Goal: Task Accomplishment & Management: Complete application form

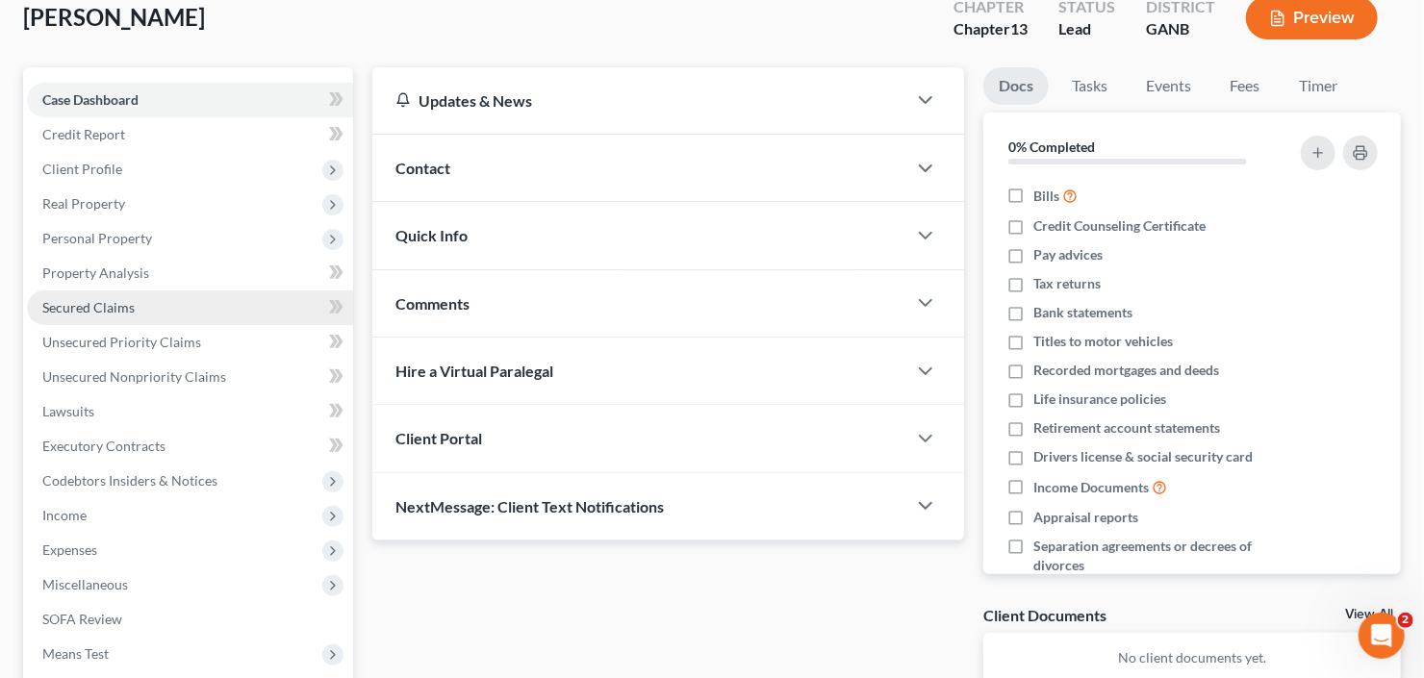
scroll to position [154, 0]
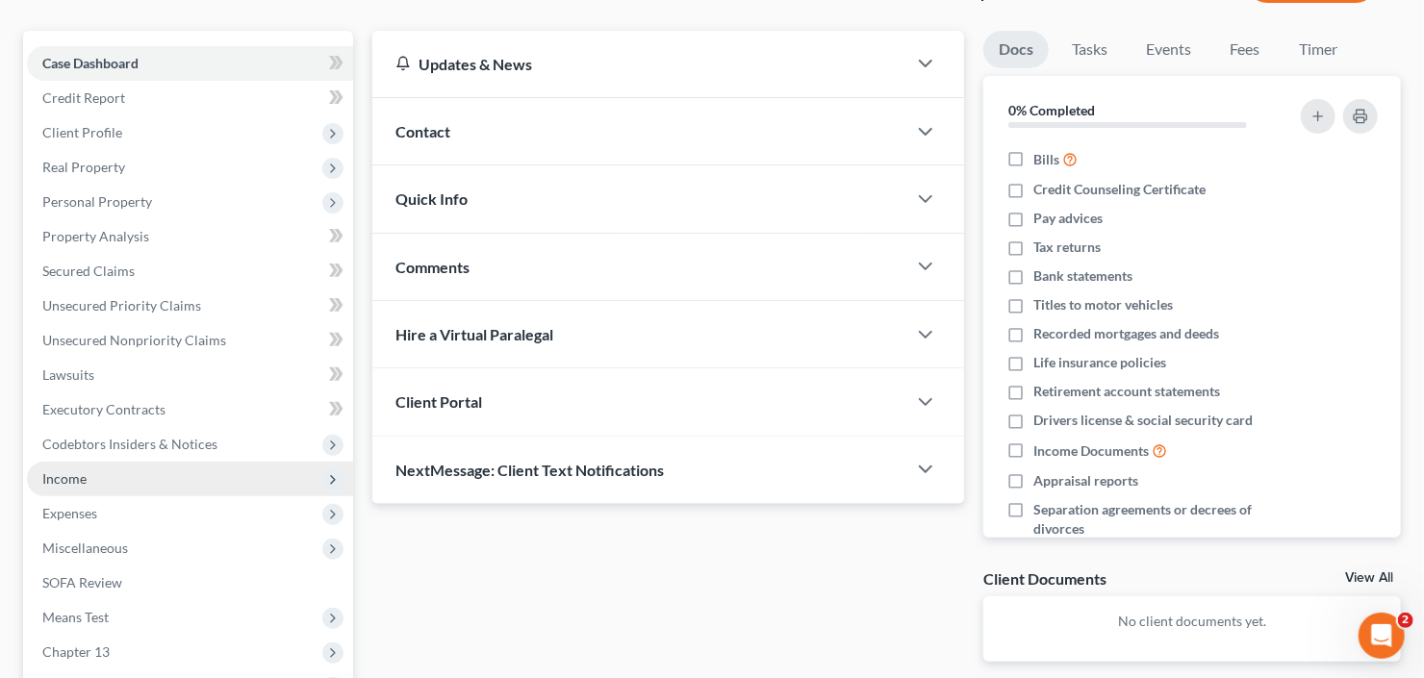
click at [110, 481] on span "Income" at bounding box center [190, 479] width 326 height 35
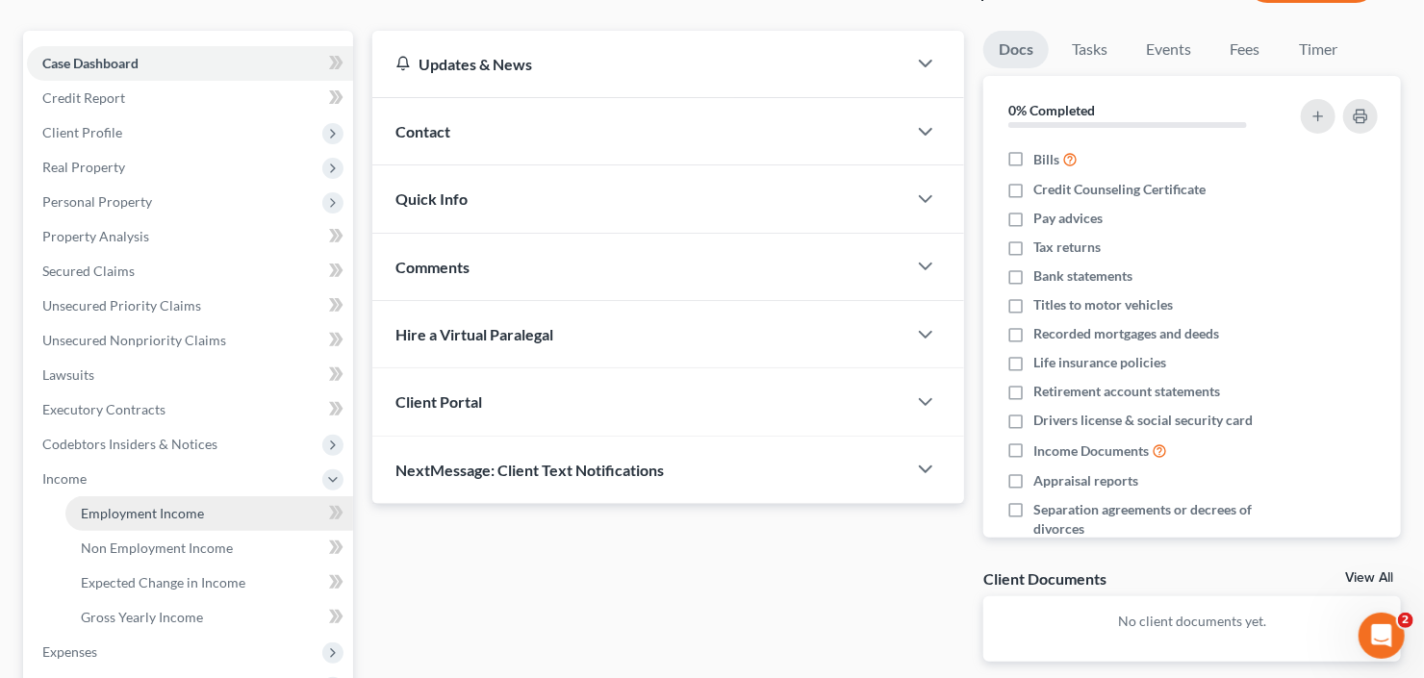
click at [128, 514] on span "Employment Income" at bounding box center [142, 513] width 123 height 16
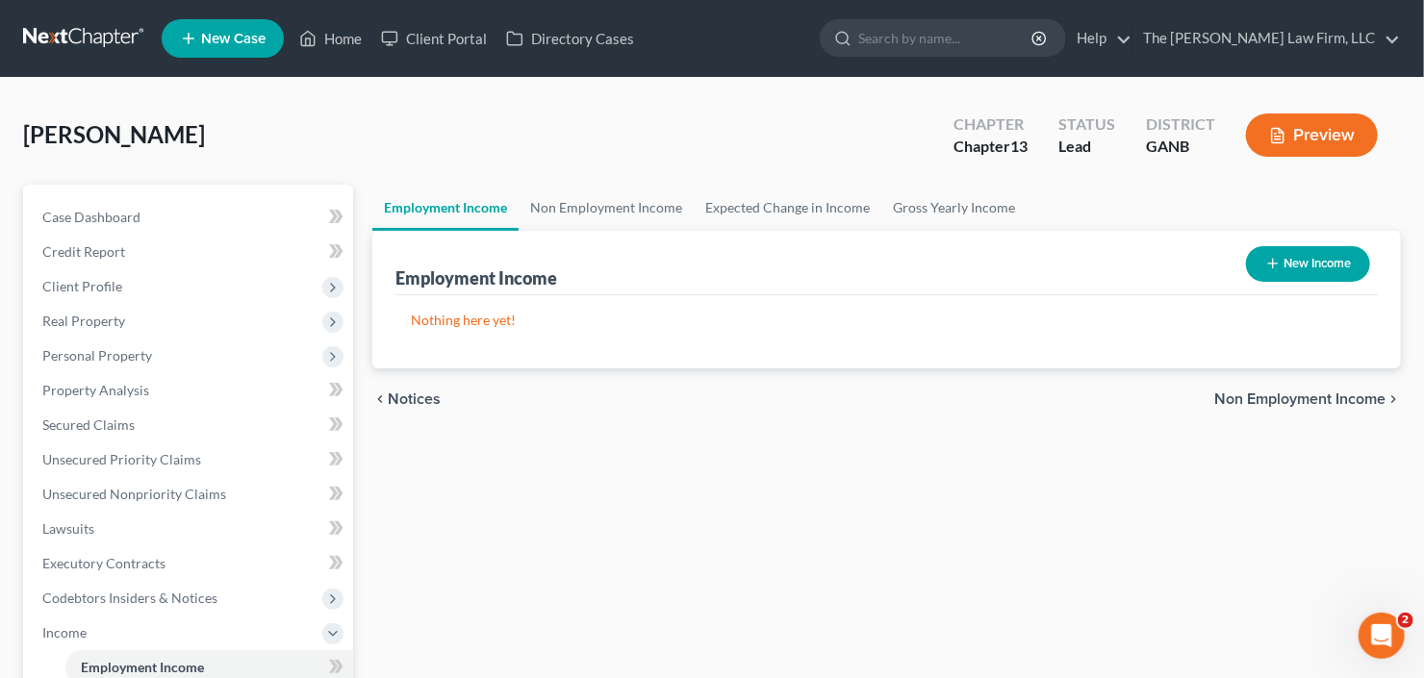
click at [1304, 255] on button "New Income" at bounding box center [1308, 264] width 124 height 36
select select "0"
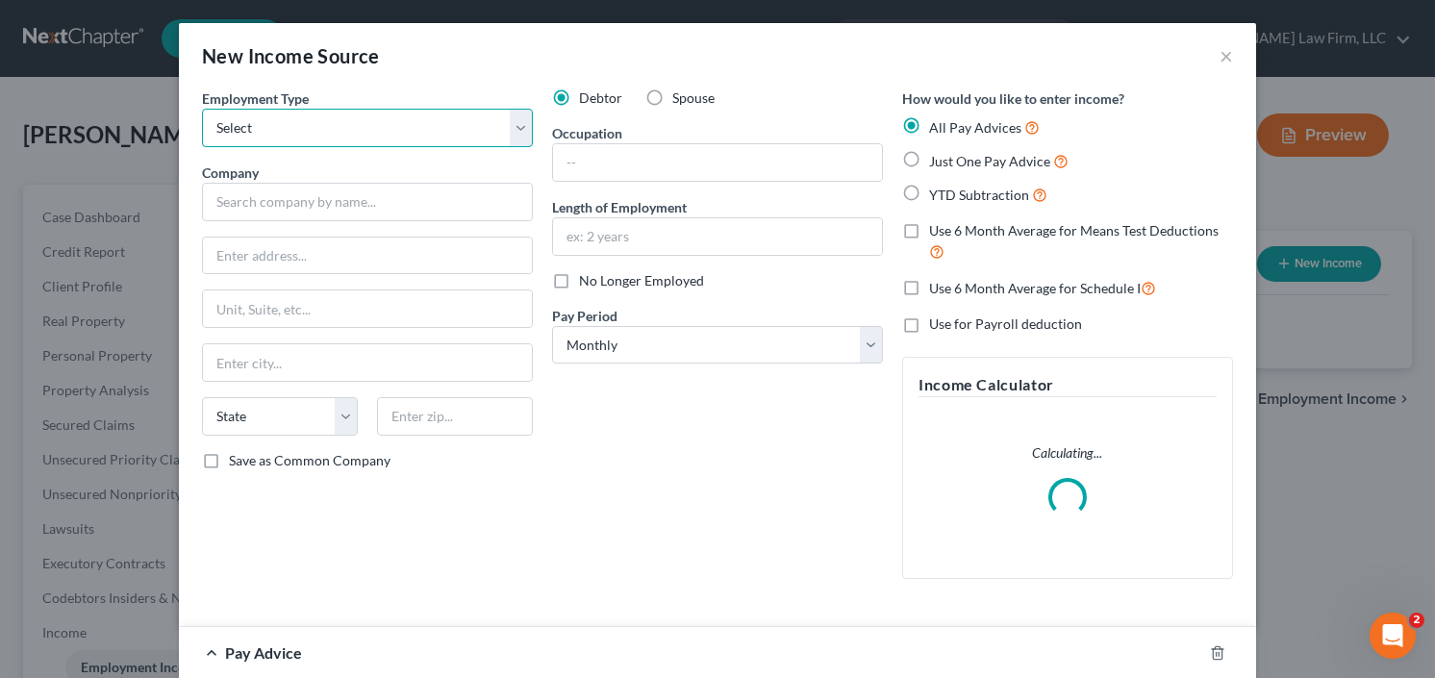
click at [315, 126] on select "Select Full or Part Time Employment Self Employment" at bounding box center [367, 128] width 331 height 38
select select "0"
click at [202, 109] on select "Select Full or Part Time Employment Self Employment" at bounding box center [367, 128] width 331 height 38
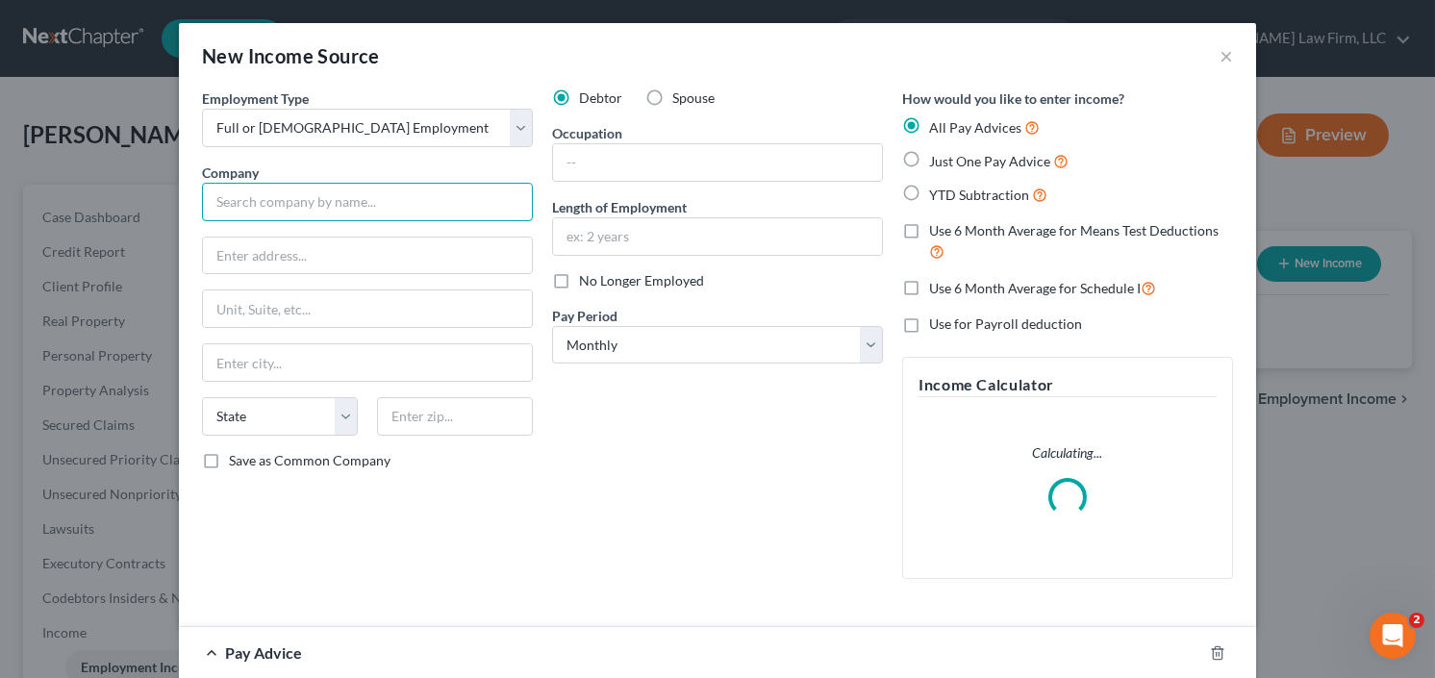
click at [374, 198] on input "text" at bounding box center [367, 202] width 331 height 38
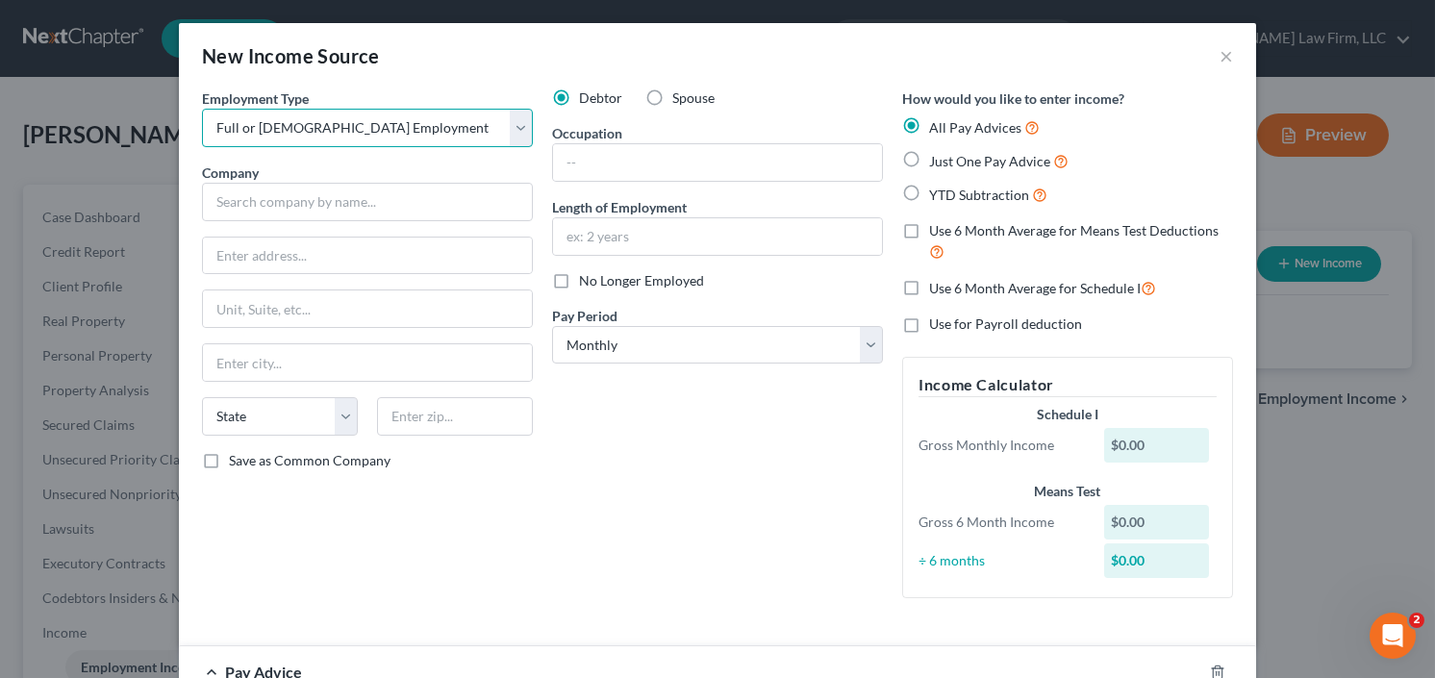
click at [331, 133] on select "Select Full or Part Time Employment Self Employment" at bounding box center [367, 128] width 331 height 38
click at [331, 132] on select "Select Full or Part Time Employment Self Employment" at bounding box center [367, 128] width 331 height 38
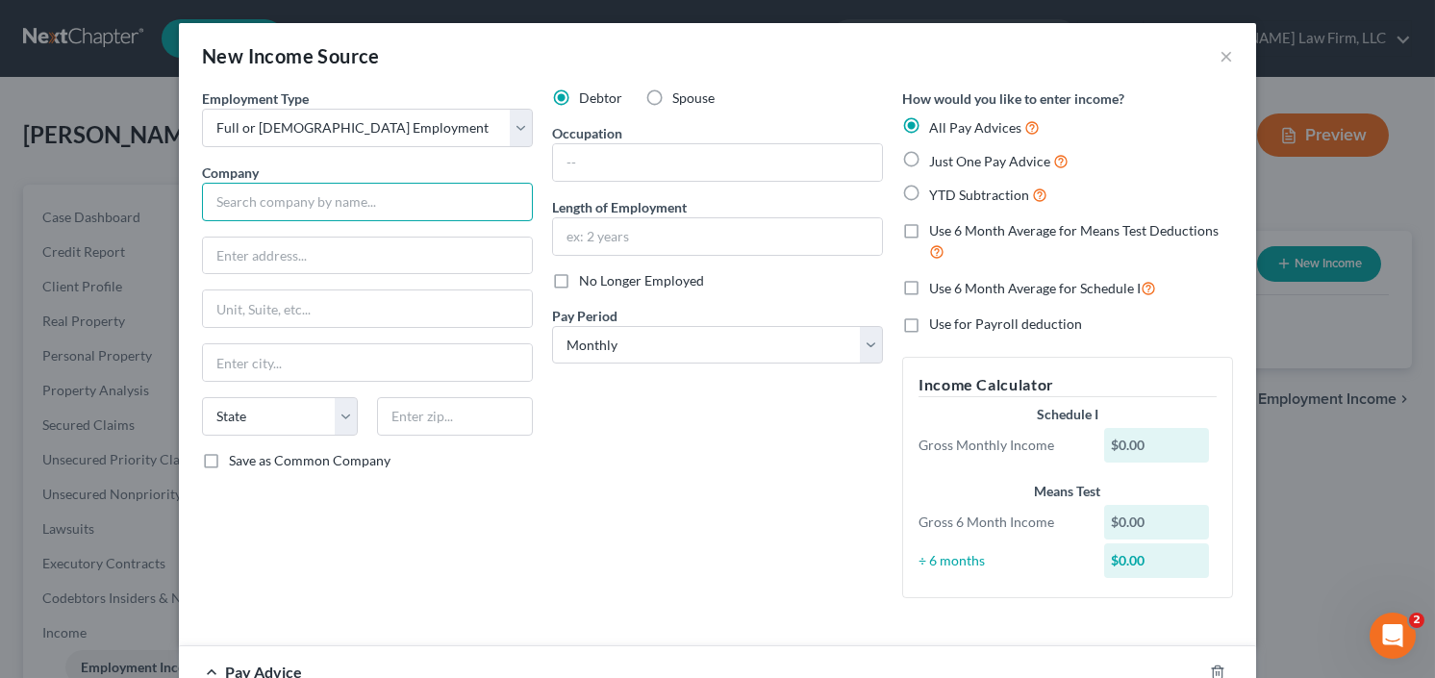
click at [308, 207] on input "text" at bounding box center [367, 202] width 331 height 38
click at [601, 182] on div "Debtor Spouse Occupation Length of Employment No Longer Employed Pay Period * S…" at bounding box center [717, 350] width 350 height 525
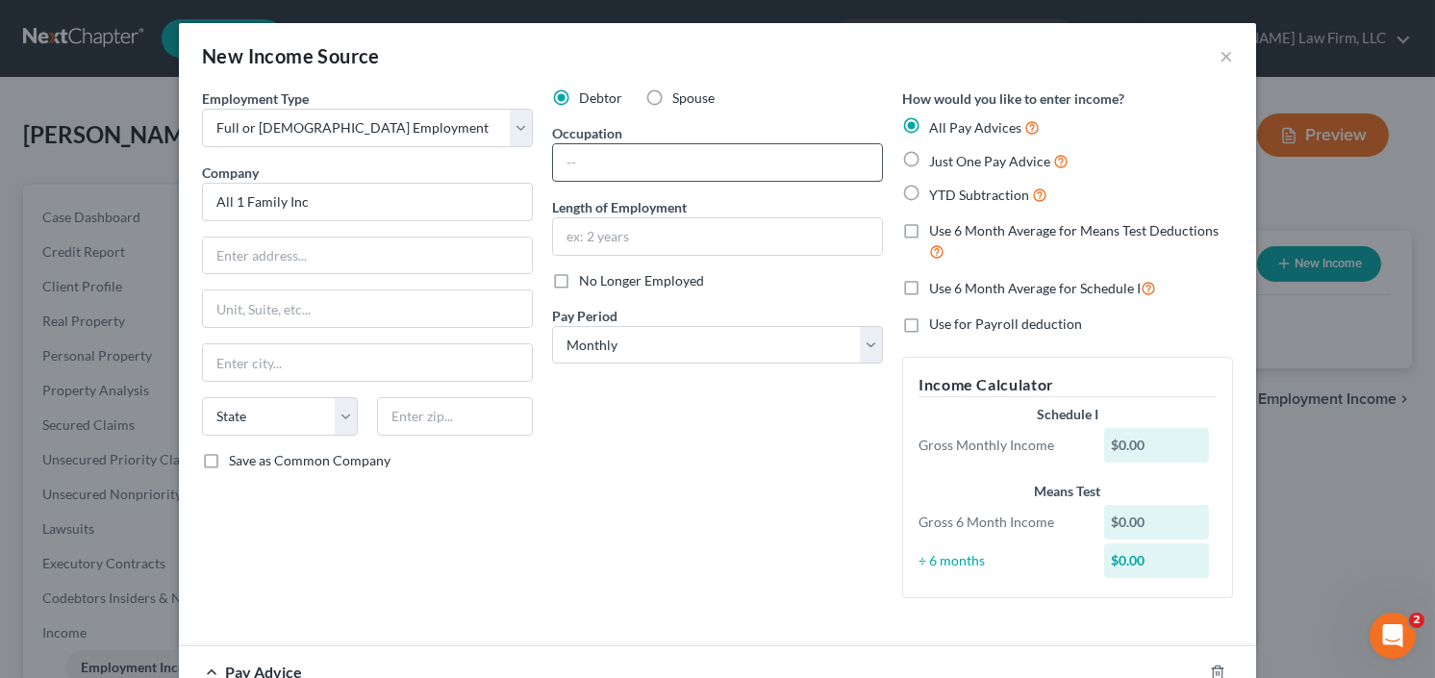
type input "All 1 Family Inc"
click at [619, 169] on input "text" at bounding box center [717, 162] width 329 height 37
type input "O"
type input "Owner"
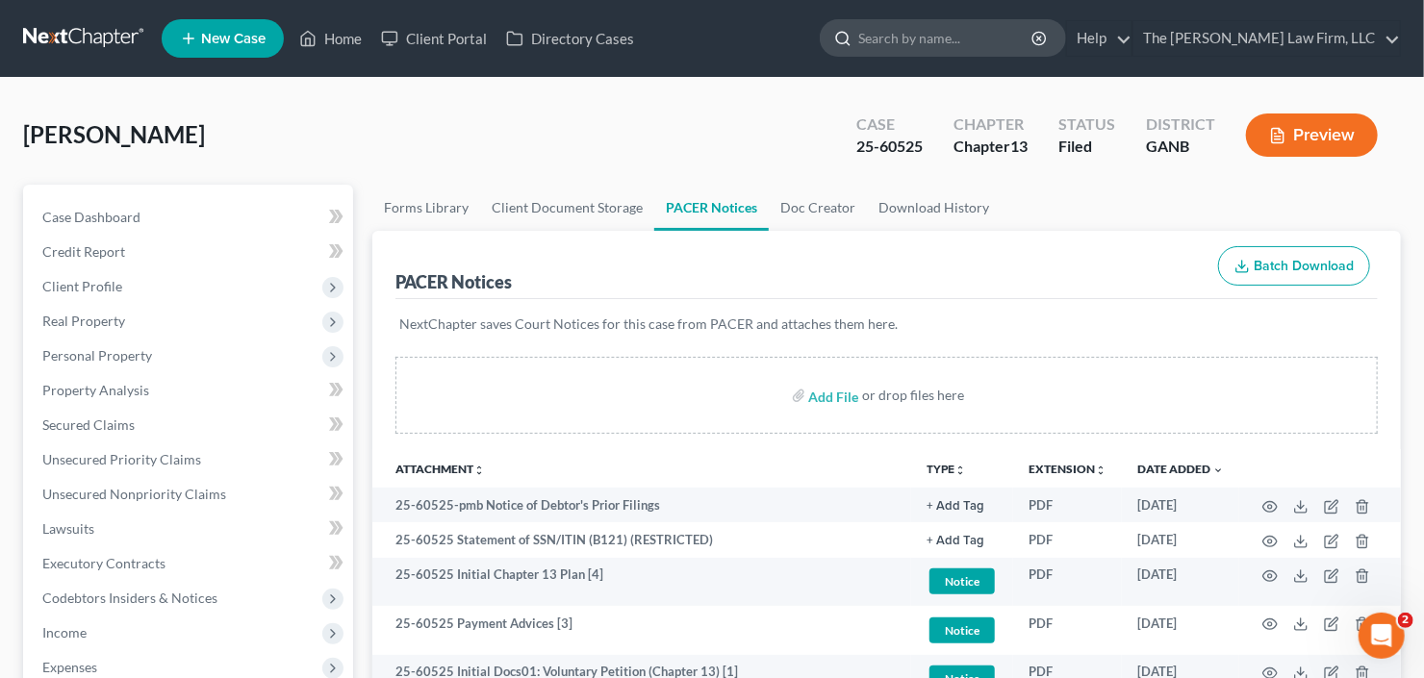
click at [943, 38] on input "search" at bounding box center [946, 38] width 176 height 36
type input "yisreal"
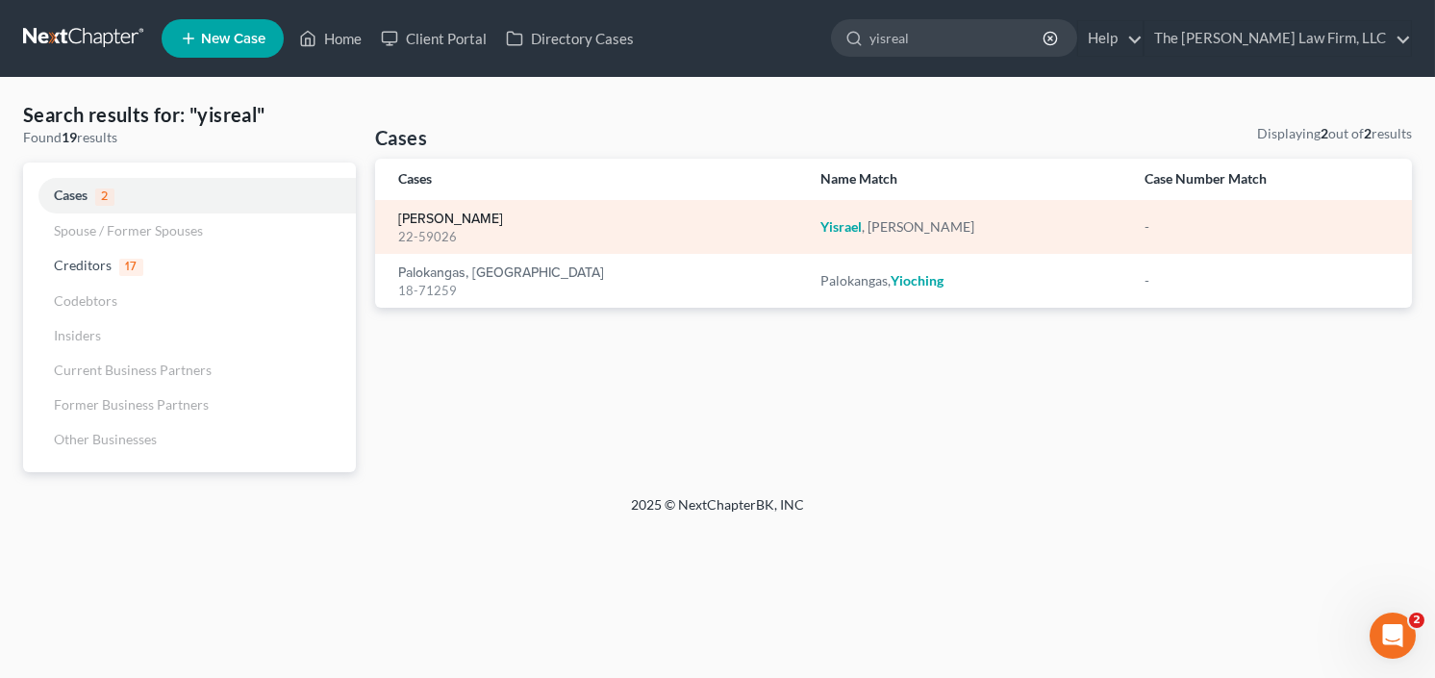
click at [432, 219] on link "[PERSON_NAME]" at bounding box center [450, 219] width 105 height 13
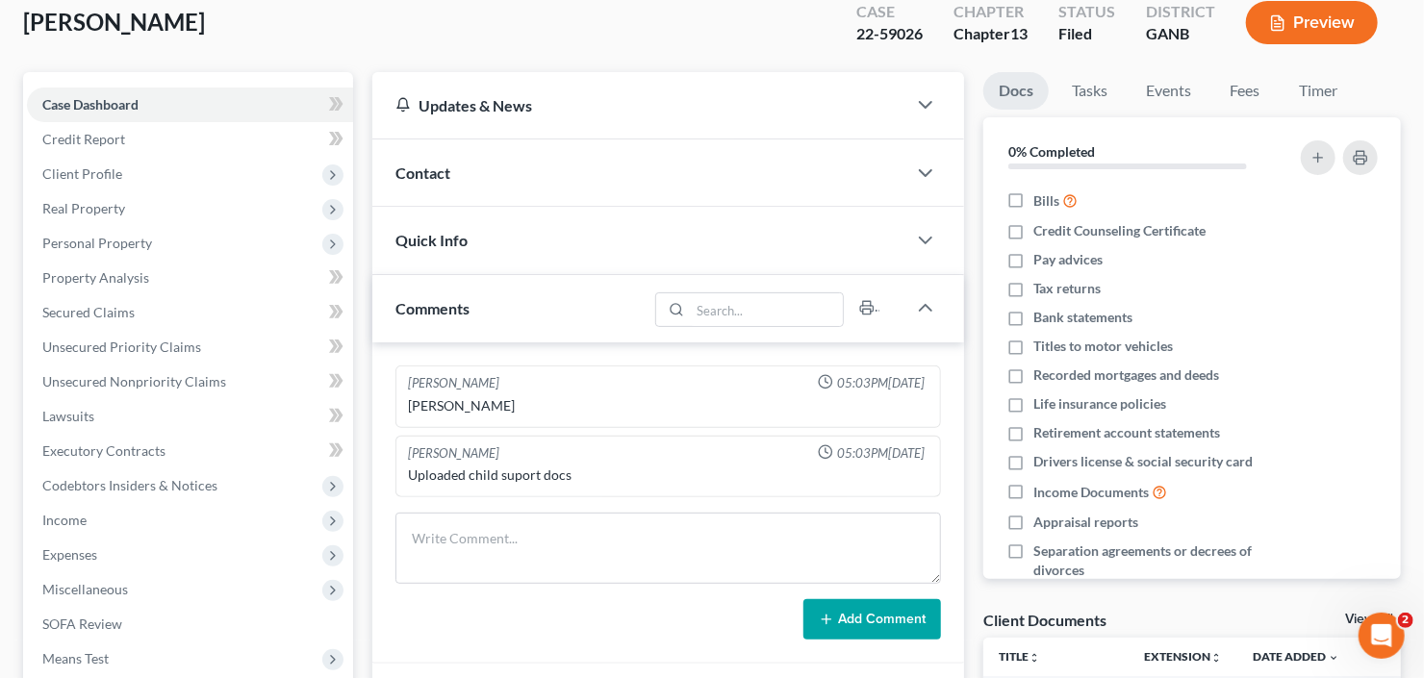
scroll to position [558, 0]
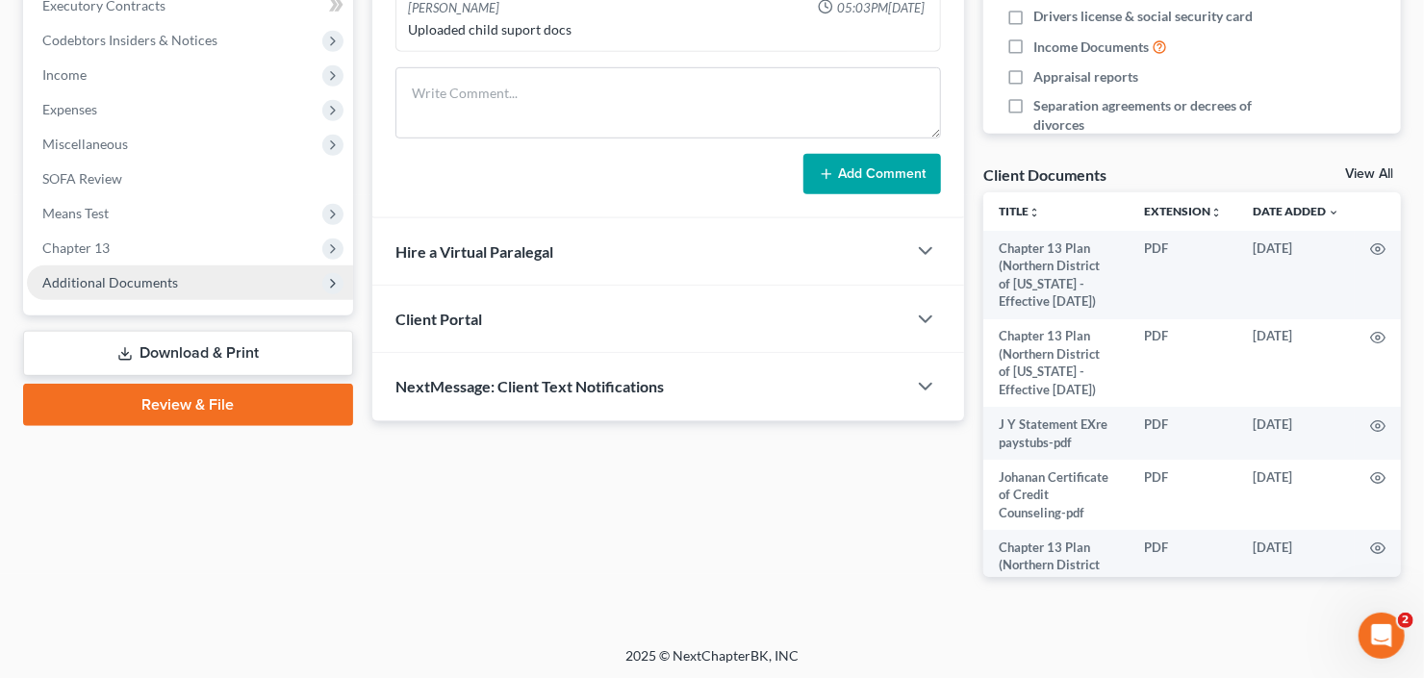
click at [124, 291] on span "Additional Documents" at bounding box center [190, 282] width 326 height 35
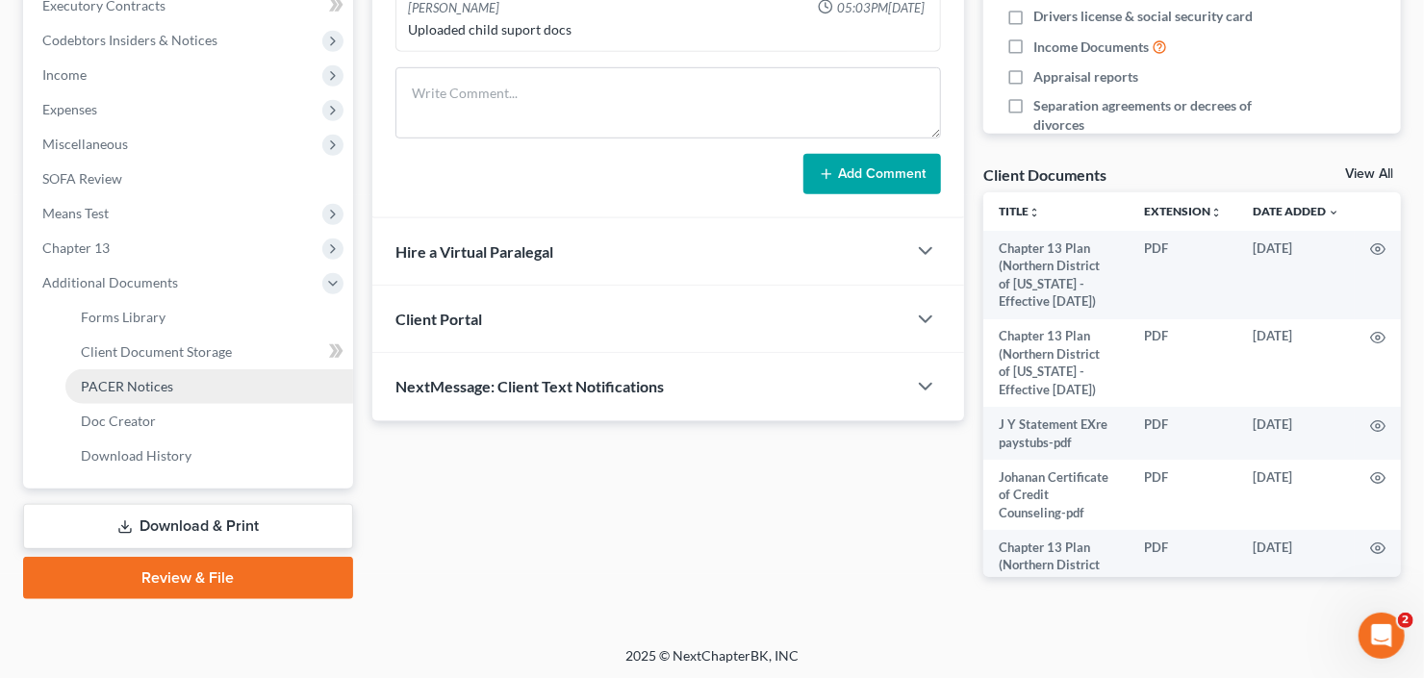
click at [143, 385] on span "PACER Notices" at bounding box center [127, 386] width 92 height 16
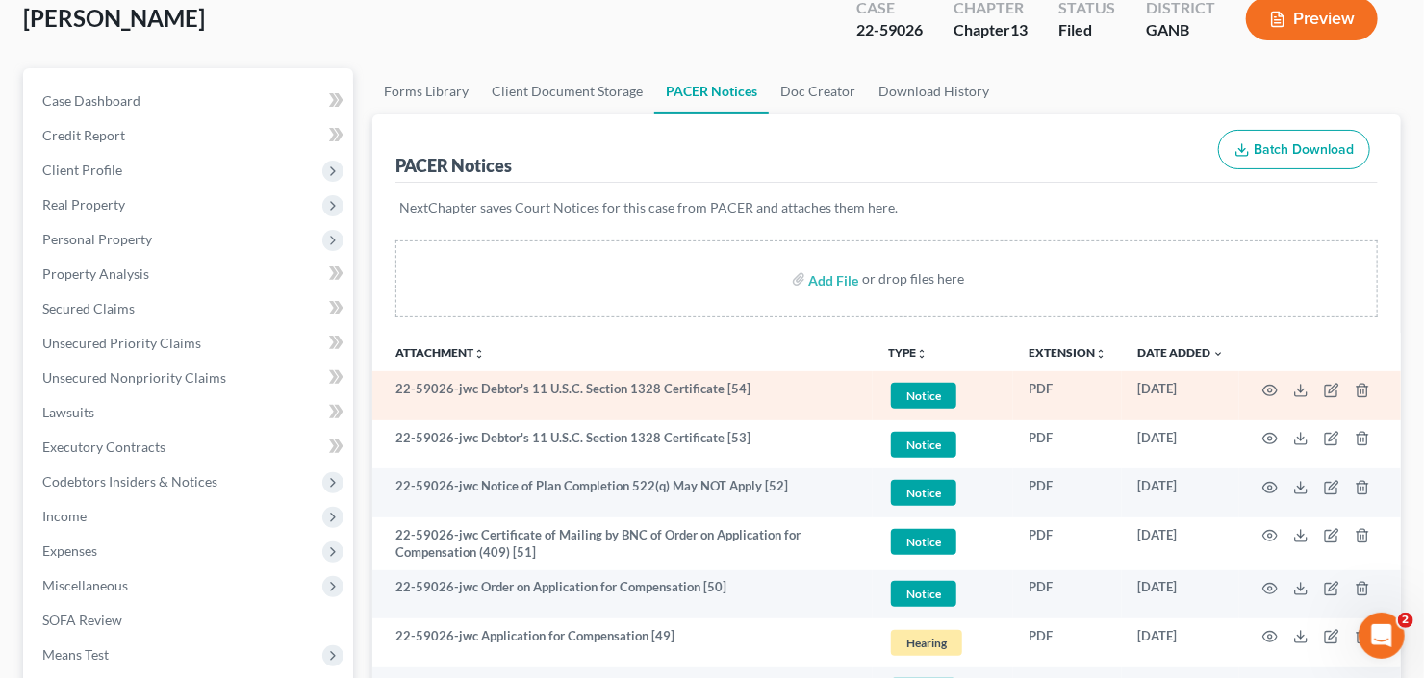
scroll to position [154, 0]
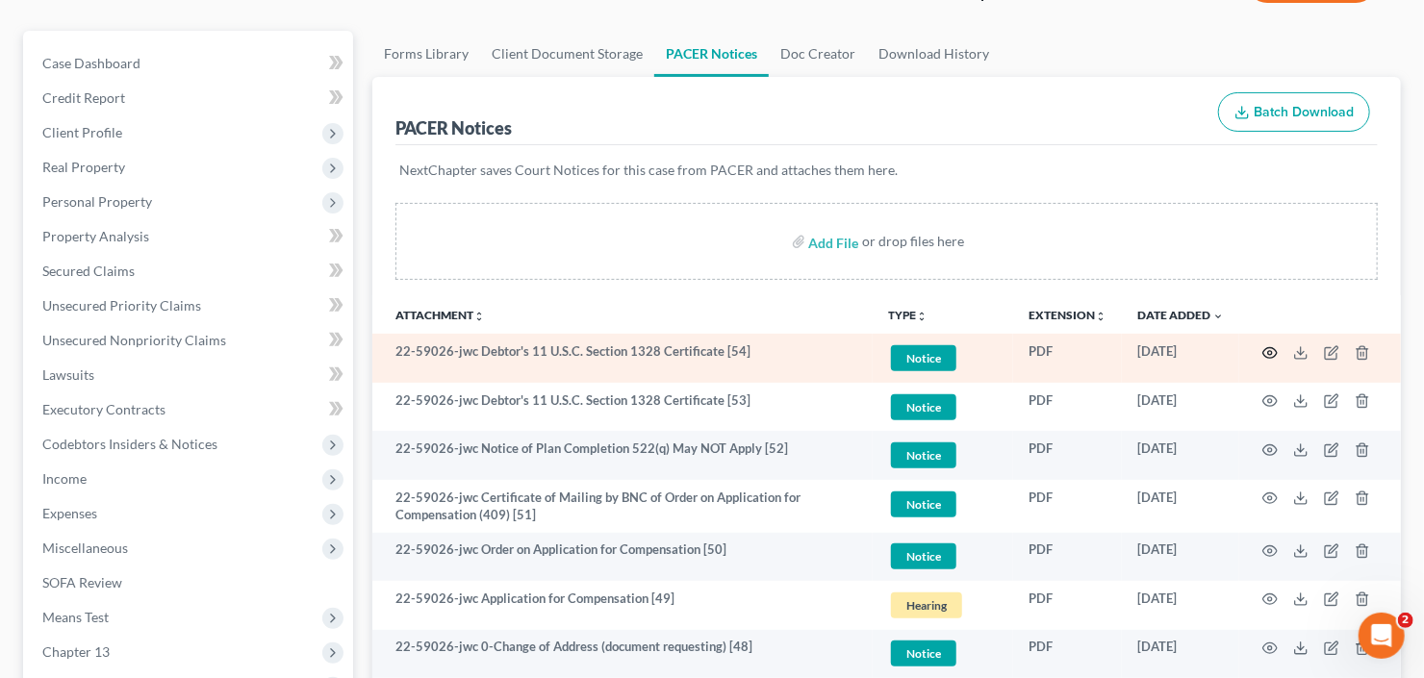
click at [1265, 355] on icon "button" at bounding box center [1269, 352] width 15 height 15
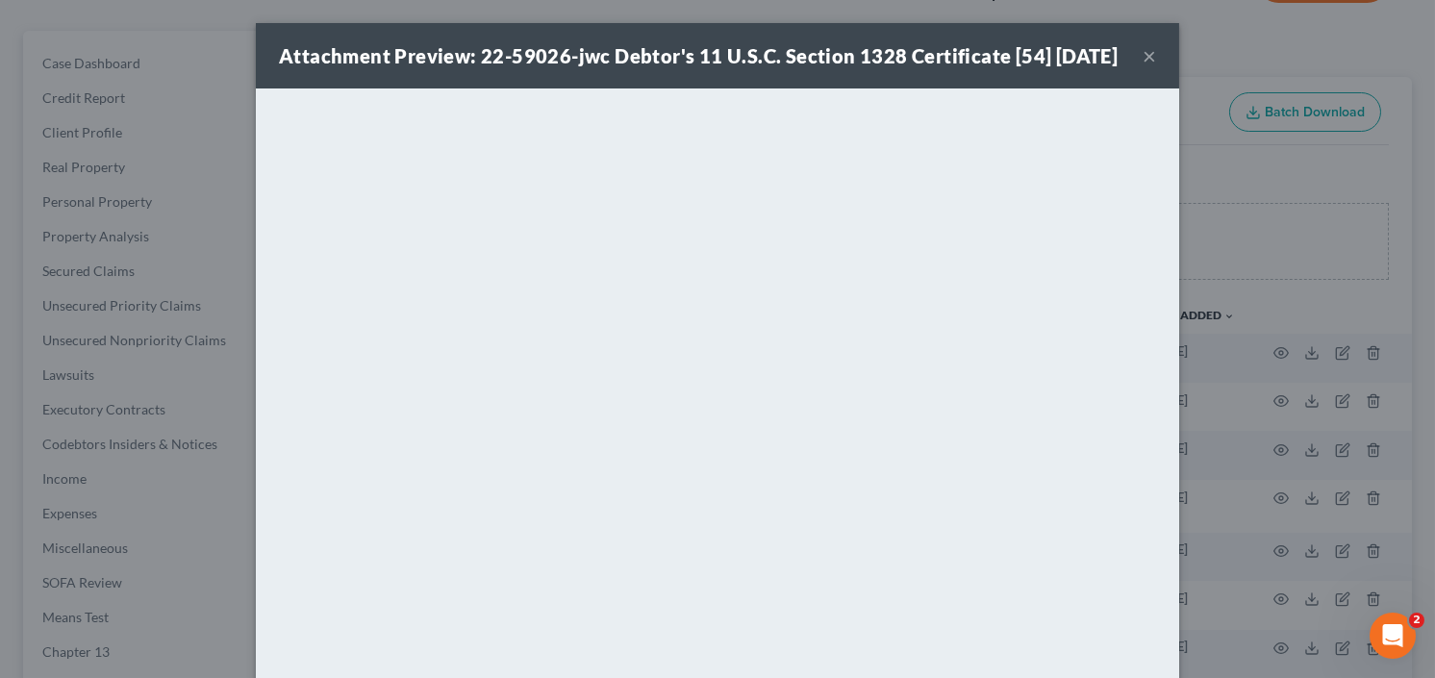
click at [1143, 66] on button "×" at bounding box center [1149, 55] width 13 height 23
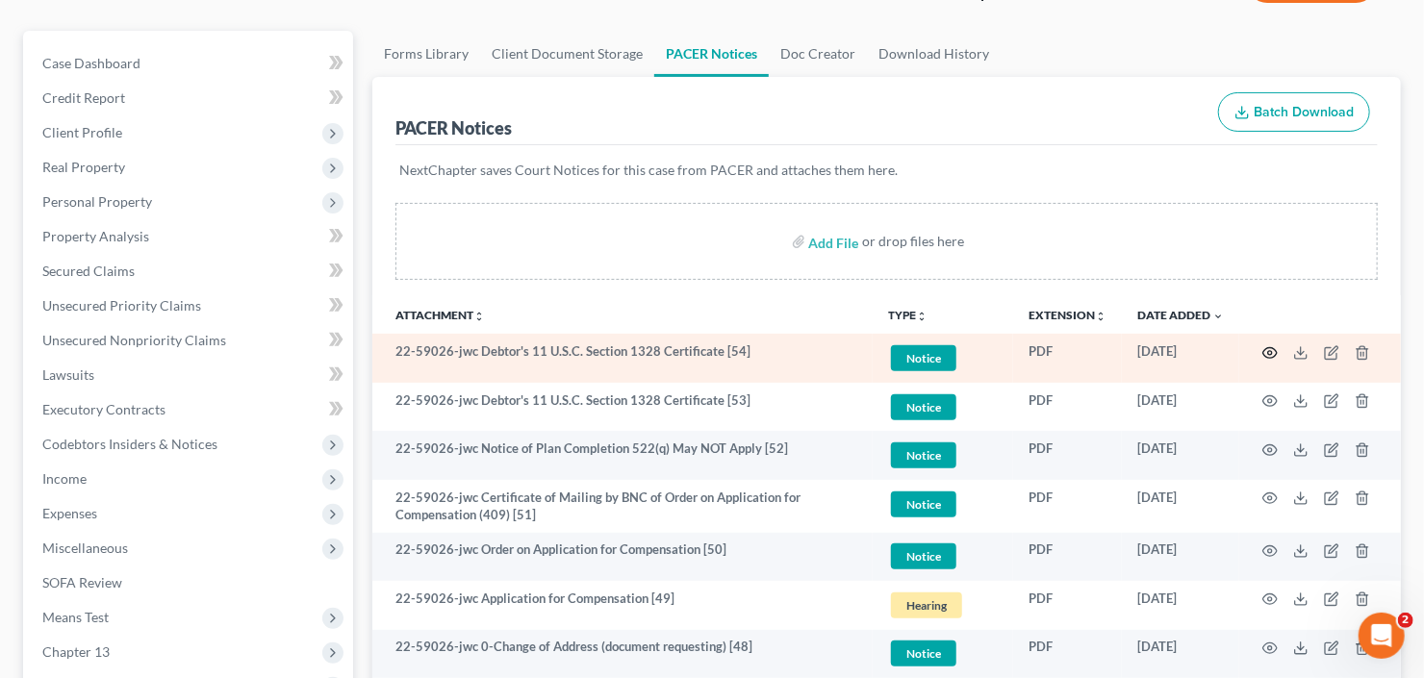
click at [1270, 353] on icon "button" at bounding box center [1269, 352] width 15 height 15
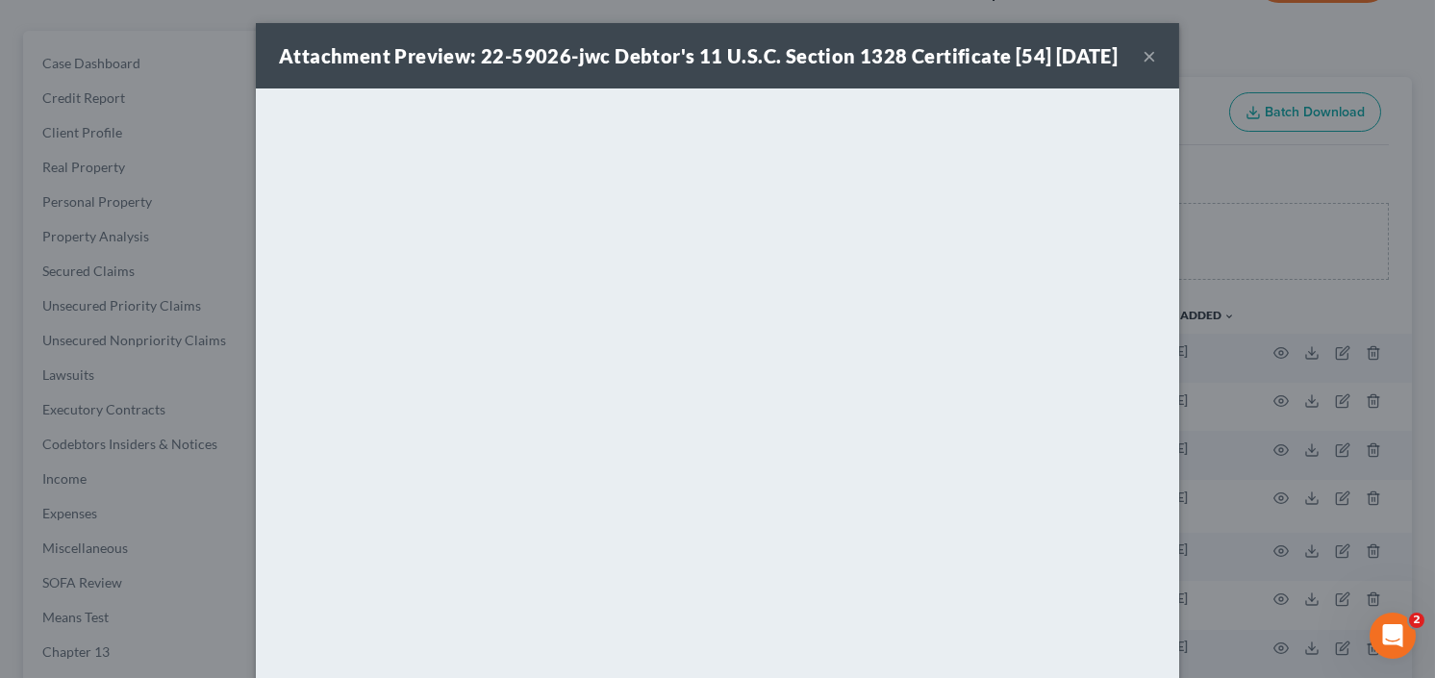
click at [1143, 67] on button "×" at bounding box center [1149, 55] width 13 height 23
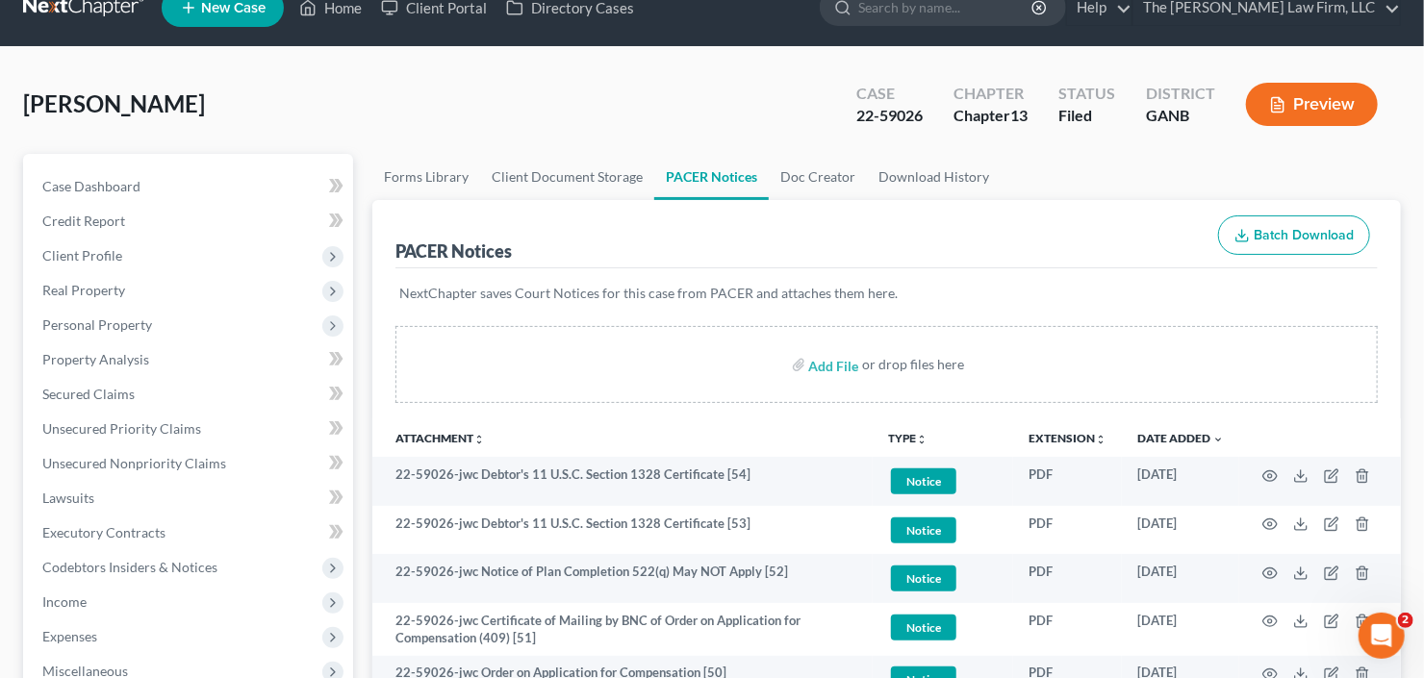
scroll to position [0, 0]
